Goal: Entertainment & Leisure: Consume media (video, audio)

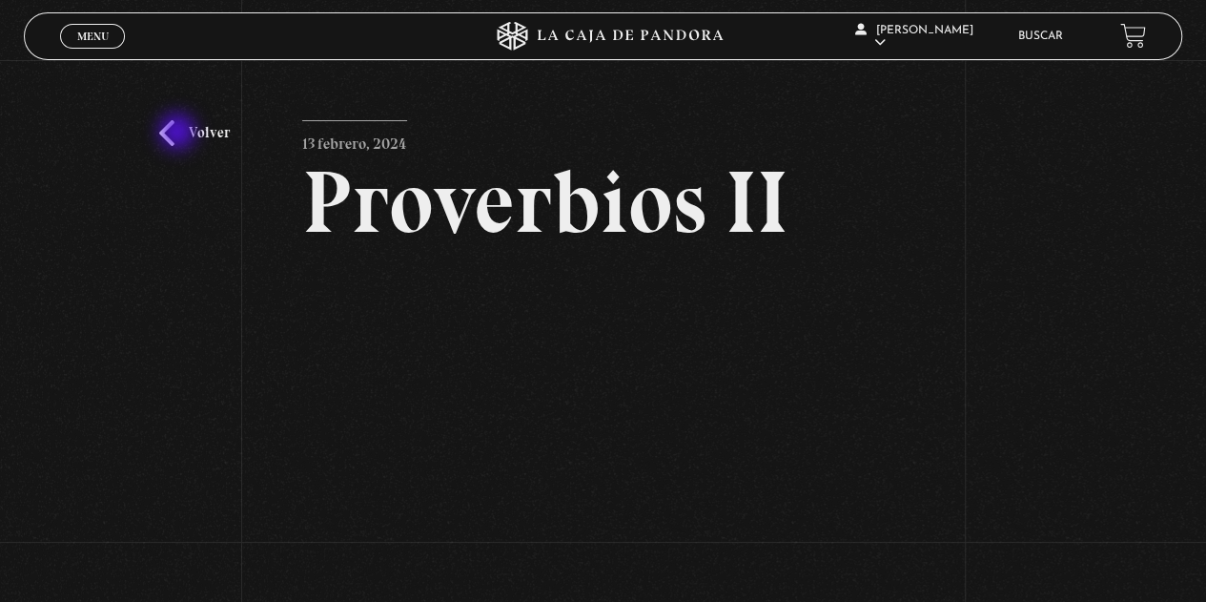
click at [179, 133] on link "Volver" at bounding box center [194, 133] width 71 height 26
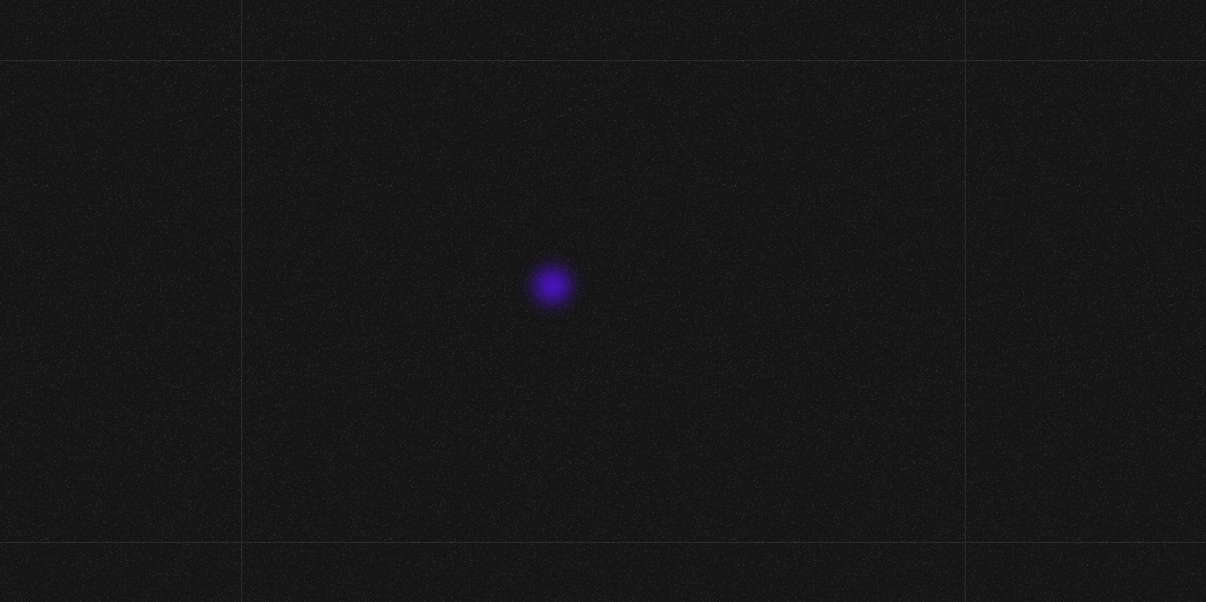
scroll to position [200, 0]
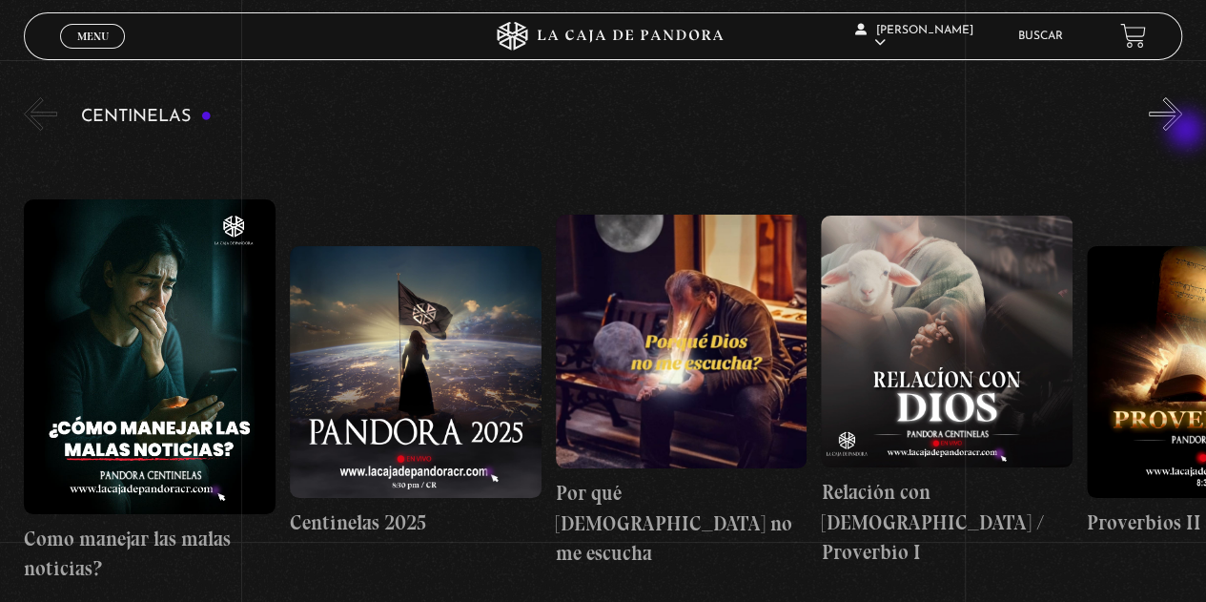
click at [1182, 131] on button "»" at bounding box center [1165, 113] width 33 height 33
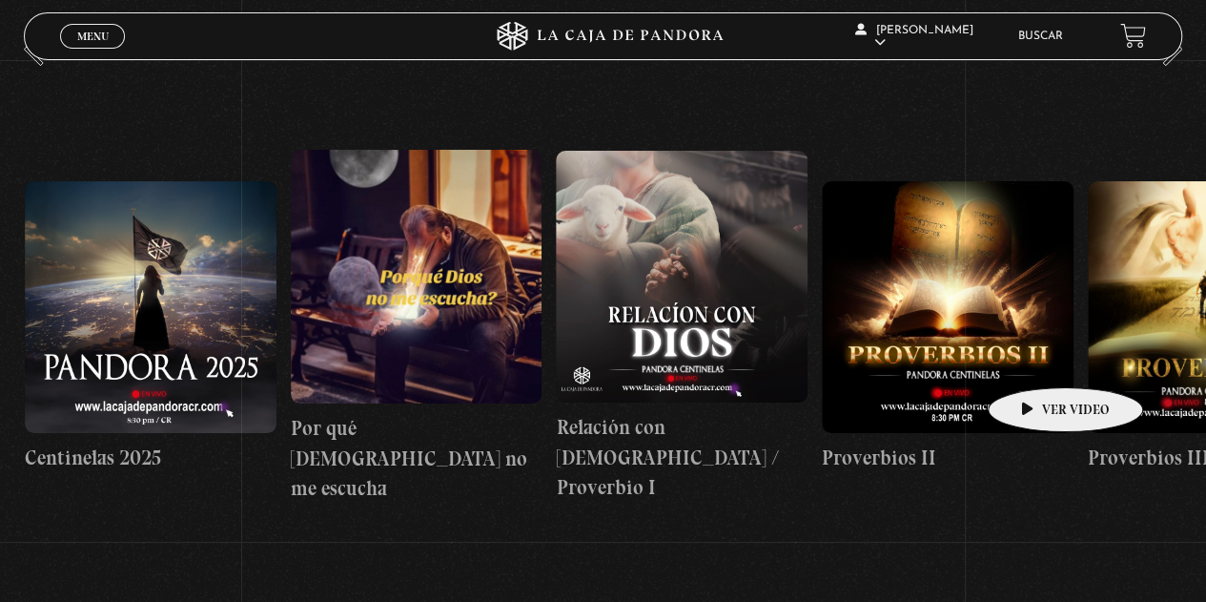
scroll to position [296, 0]
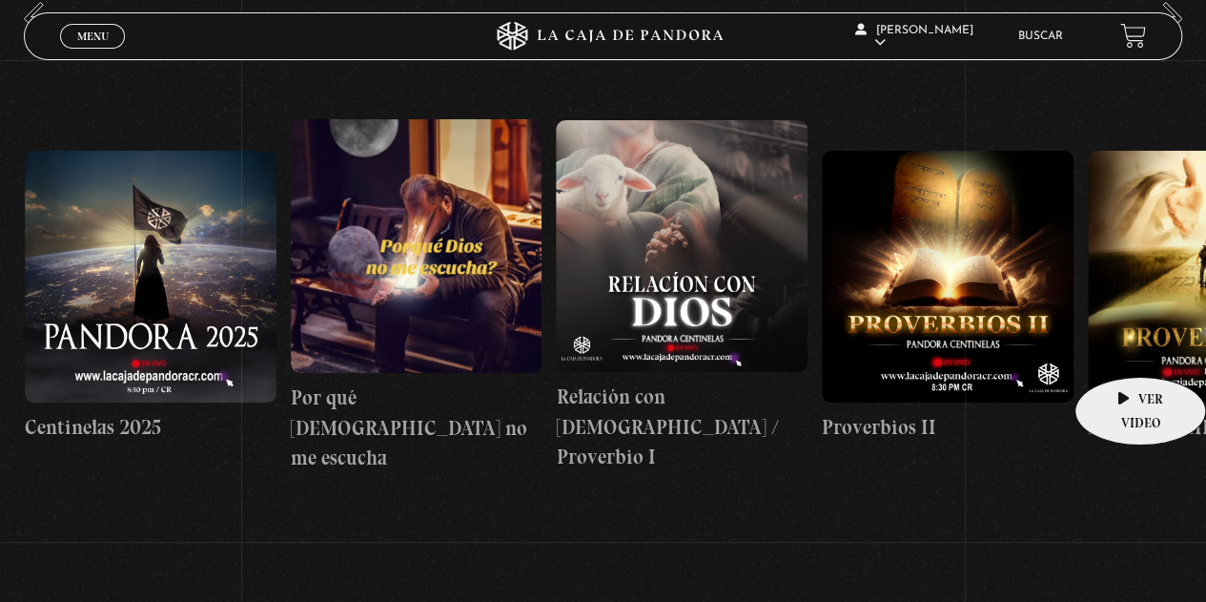
click at [1122, 348] on figure at bounding box center [1214, 277] width 252 height 252
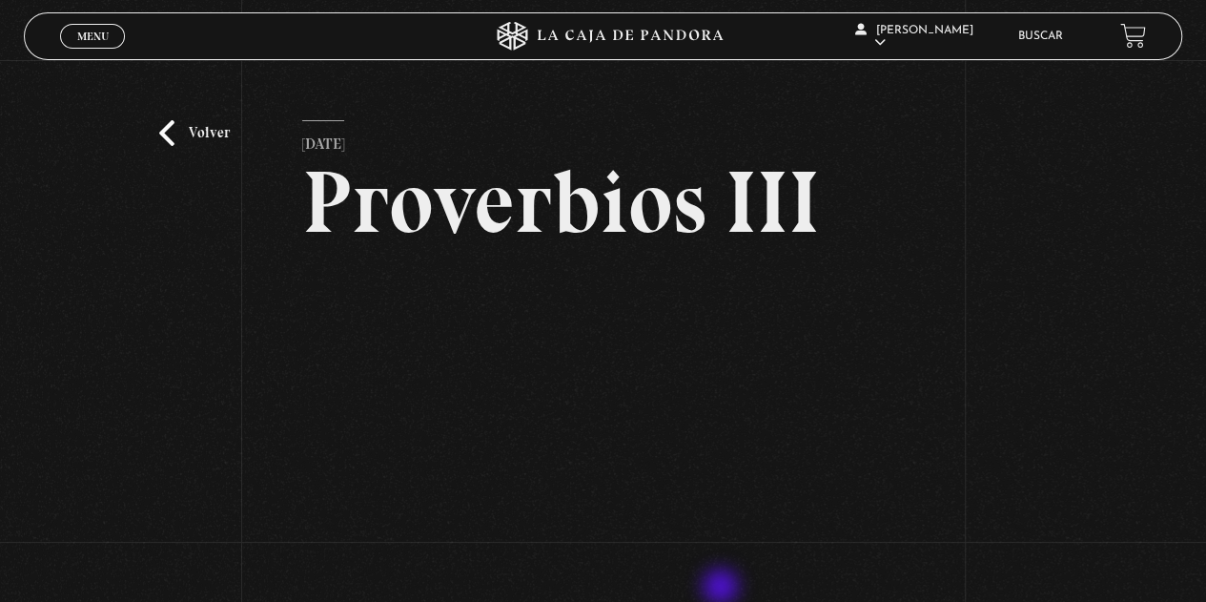
scroll to position [95, 0]
